Goal: Use online tool/utility: Utilize a website feature to perform a specific function

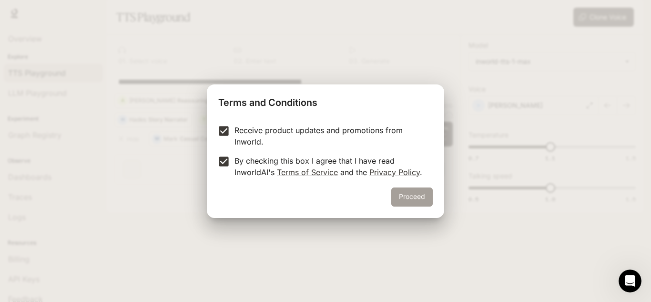
click at [412, 197] on button "Proceed" at bounding box center [411, 196] width 41 height 19
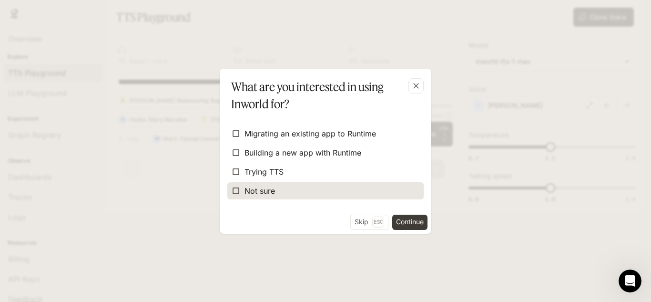
click at [273, 191] on span "Not sure" at bounding box center [260, 190] width 31 height 11
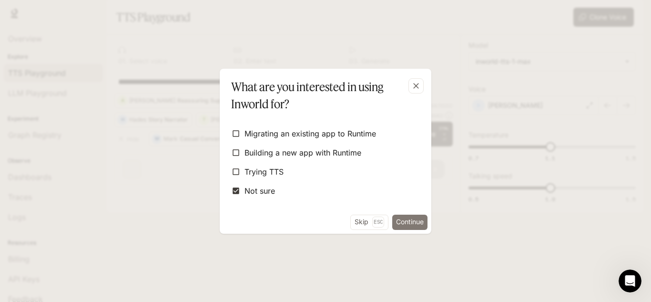
click at [394, 222] on button "Continue" at bounding box center [409, 222] width 35 height 15
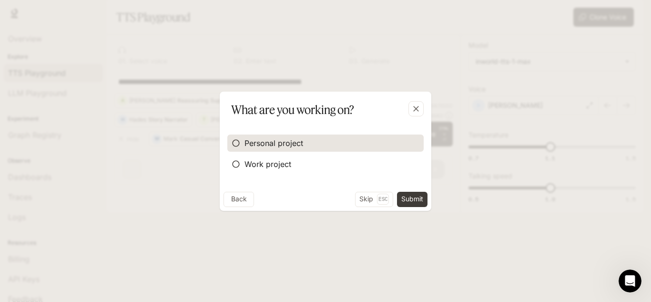
click at [312, 146] on label "Personal project" at bounding box center [325, 142] width 196 height 17
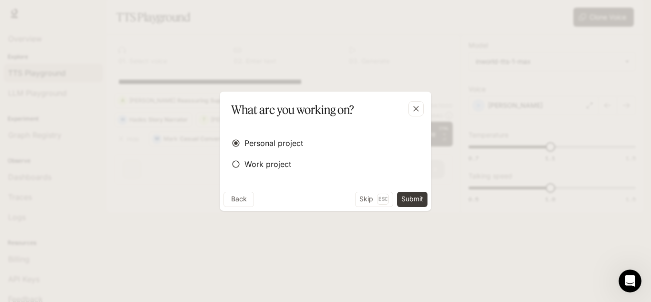
click at [413, 199] on button "Submit" at bounding box center [412, 199] width 31 height 15
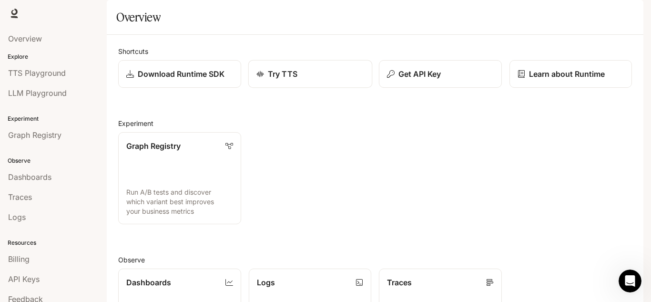
click at [318, 80] on div "Try TTS" at bounding box center [310, 73] width 108 height 11
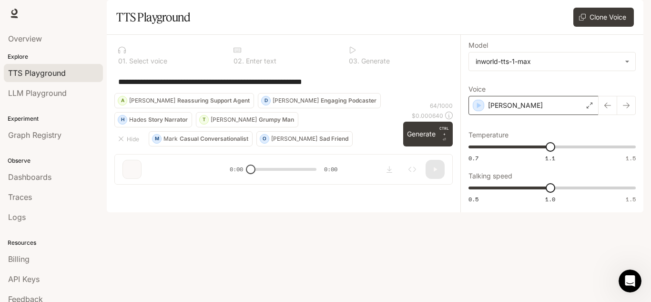
click at [585, 115] on div "[PERSON_NAME]" at bounding box center [534, 105] width 130 height 19
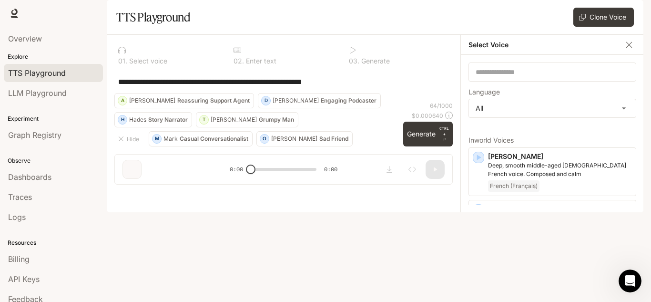
click at [402, 93] on div "**********" at bounding box center [283, 81] width 339 height 23
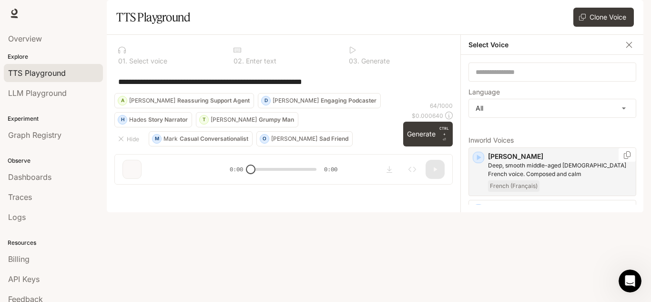
click at [480, 162] on icon "button" at bounding box center [479, 158] width 10 height 10
click at [478, 213] on icon "button" at bounding box center [479, 210] width 4 height 6
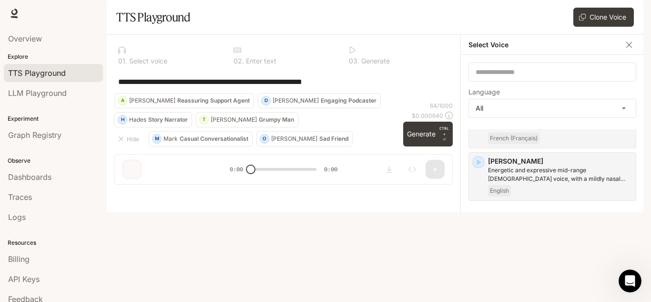
click at [482, 219] on icon "button" at bounding box center [479, 215] width 10 height 10
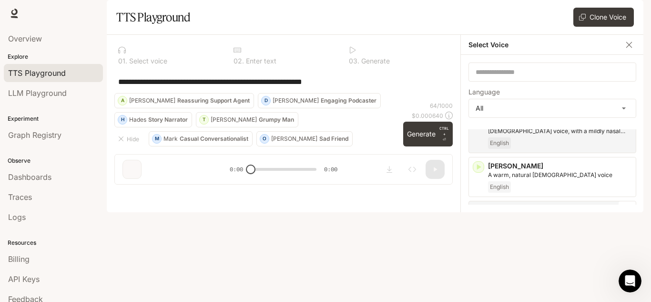
click at [481, 216] on icon "button" at bounding box center [479, 211] width 10 height 10
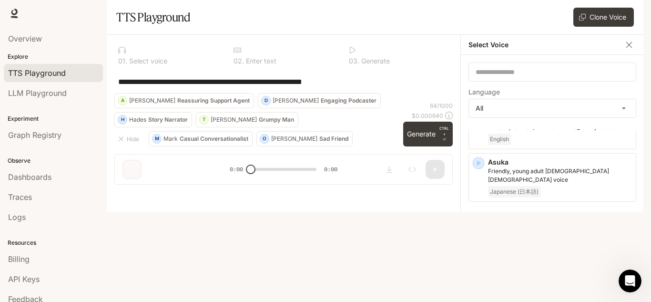
click at [481, 220] on icon "button" at bounding box center [479, 216] width 10 height 10
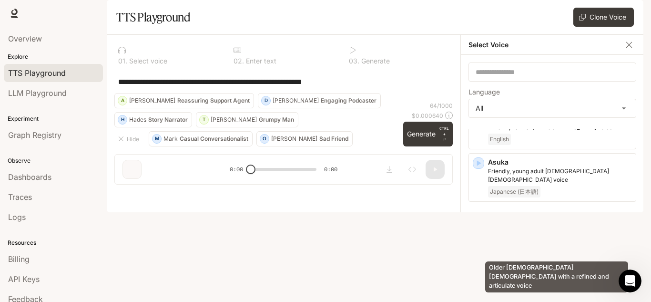
click at [521, 236] on p "Older [DEMOGRAPHIC_DATA] [DEMOGRAPHIC_DATA] with a refined and articulate voice" at bounding box center [560, 227] width 144 height 17
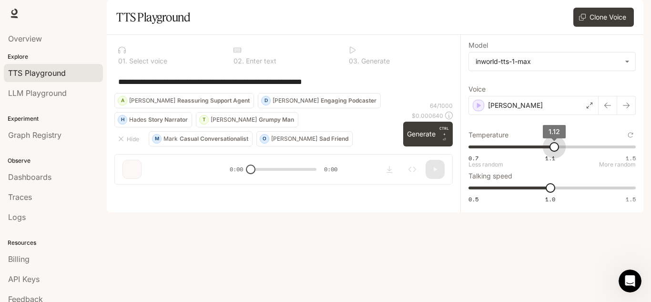
type input "***"
click at [550, 152] on span "1.1" at bounding box center [551, 147] width 10 height 10
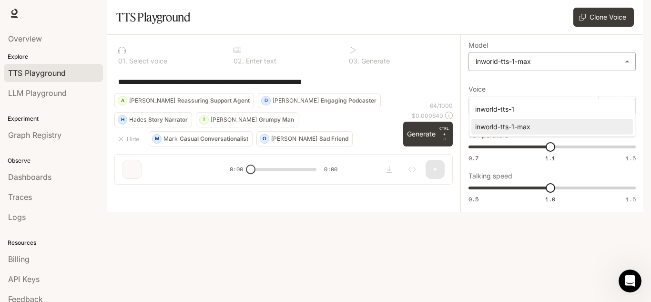
click at [567, 92] on body "**********" at bounding box center [325, 151] width 651 height 302
click at [567, 87] on div at bounding box center [325, 151] width 651 height 302
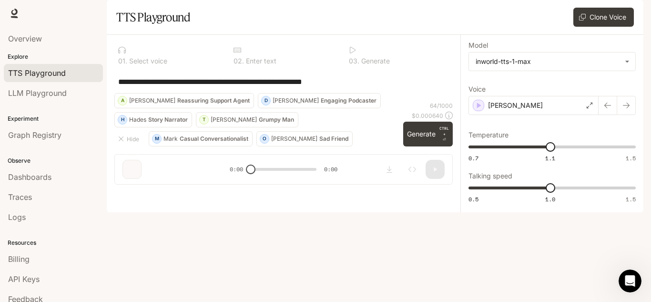
click at [249, 54] on div at bounding box center [284, 50] width 100 height 8
drag, startPoint x: 355, startPoint y: 111, endPoint x: 350, endPoint y: 115, distance: 6.4
click at [347, 93] on div "**********" at bounding box center [283, 81] width 331 height 23
click at [415, 146] on button "Generate CTRL + ⏎" at bounding box center [428, 134] width 50 height 25
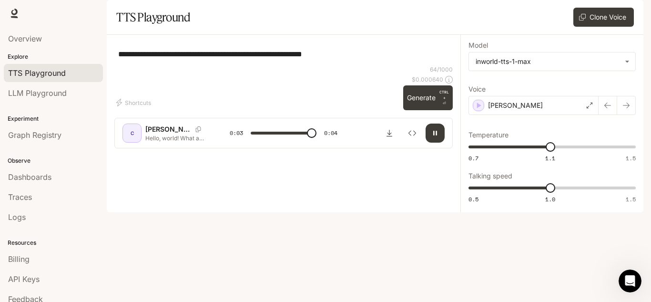
type input "*"
